Goal: Check status: Check status

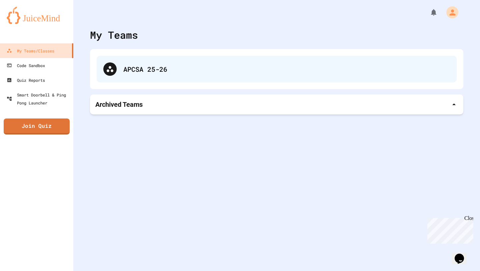
click at [129, 74] on div "APCSA 25-26" at bounding box center [277, 69] width 360 height 27
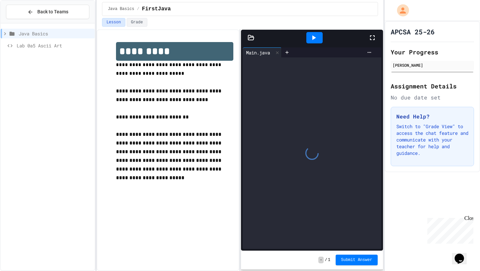
click at [314, 35] on icon at bounding box center [314, 38] width 8 height 8
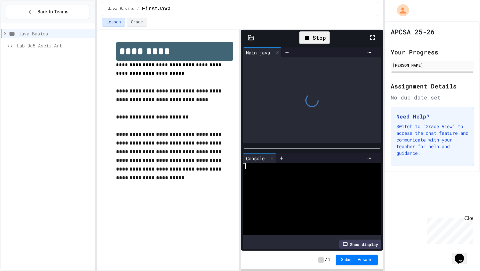
click at [314, 35] on div "Stop" at bounding box center [314, 37] width 31 height 13
click at [314, 35] on icon at bounding box center [314, 38] width 8 height 8
click at [311, 36] on icon at bounding box center [307, 38] width 8 height 8
click at [62, 18] on button "Back to Teams" at bounding box center [47, 12] width 83 height 14
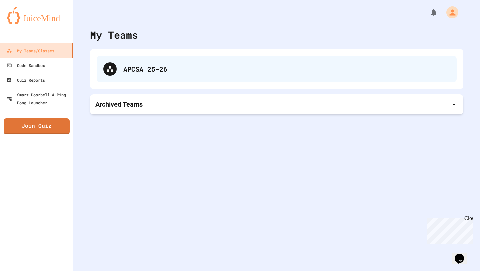
click at [127, 70] on div "APCSA 25-26" at bounding box center [286, 69] width 327 height 10
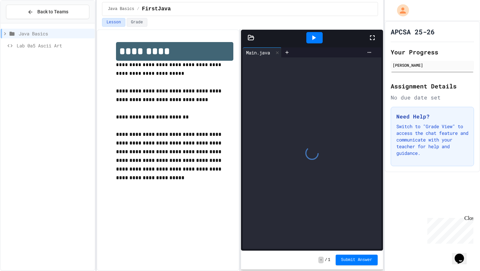
click at [310, 41] on icon at bounding box center [314, 38] width 8 height 8
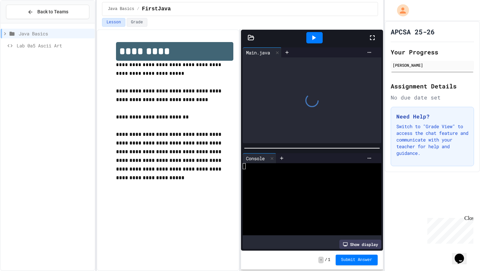
click at [310, 41] on icon at bounding box center [314, 38] width 8 height 8
click at [310, 41] on icon at bounding box center [307, 38] width 8 height 8
click at [310, 40] on icon at bounding box center [314, 38] width 8 height 8
click at [310, 40] on icon at bounding box center [307, 38] width 8 height 8
click at [273, 158] on icon at bounding box center [272, 158] width 5 height 5
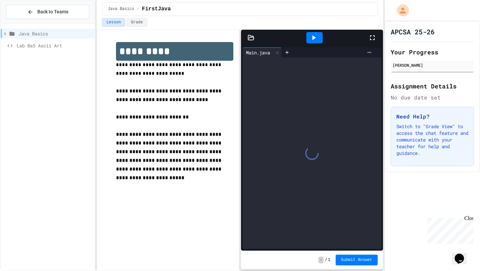
click at [471, 217] on div "Close" at bounding box center [469, 219] width 8 height 8
click at [470, 218] on div "APCSA 25-26 Your Progress [PERSON_NAME] Assignment Details No due date set Need…" at bounding box center [432, 146] width 95 height 250
click at [310, 38] on icon at bounding box center [314, 38] width 8 height 8
click at [310, 38] on div at bounding box center [314, 37] width 16 height 11
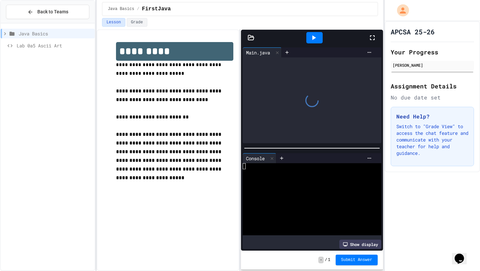
click at [310, 38] on icon at bounding box center [314, 38] width 8 height 8
